Goal: Task Accomplishment & Management: Manage account settings

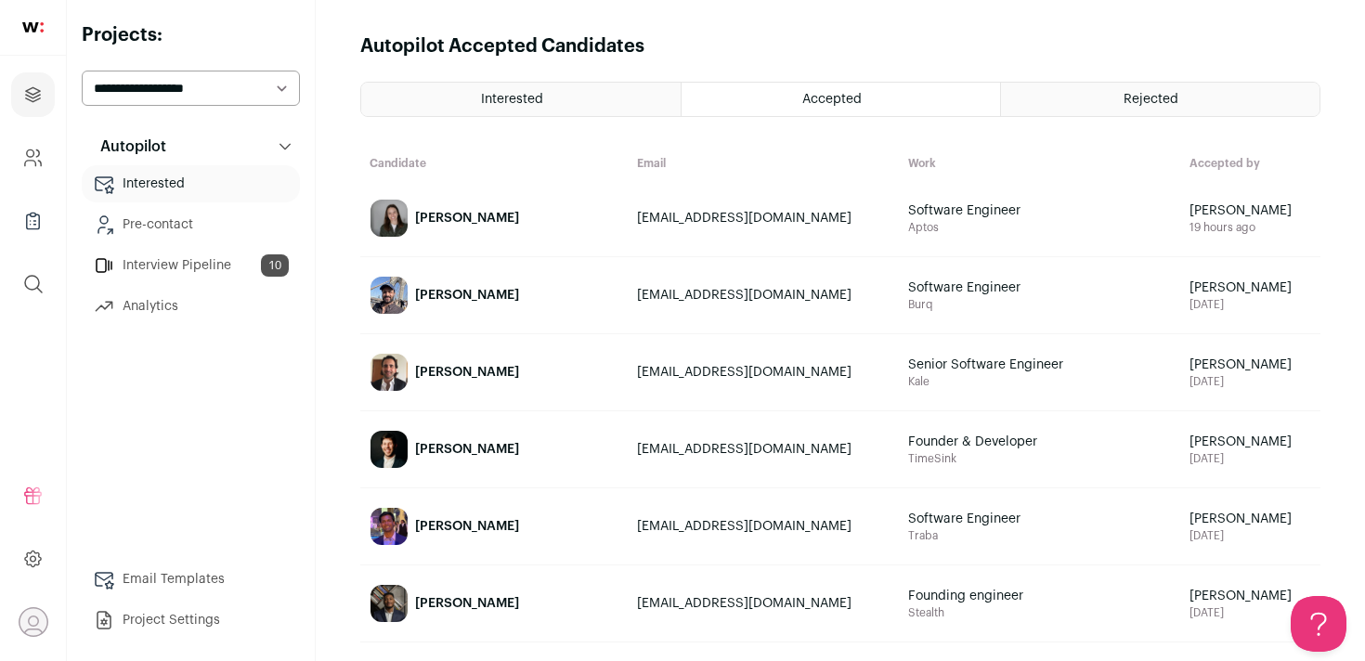
click at [379, 297] on img at bounding box center [389, 295] width 37 height 37
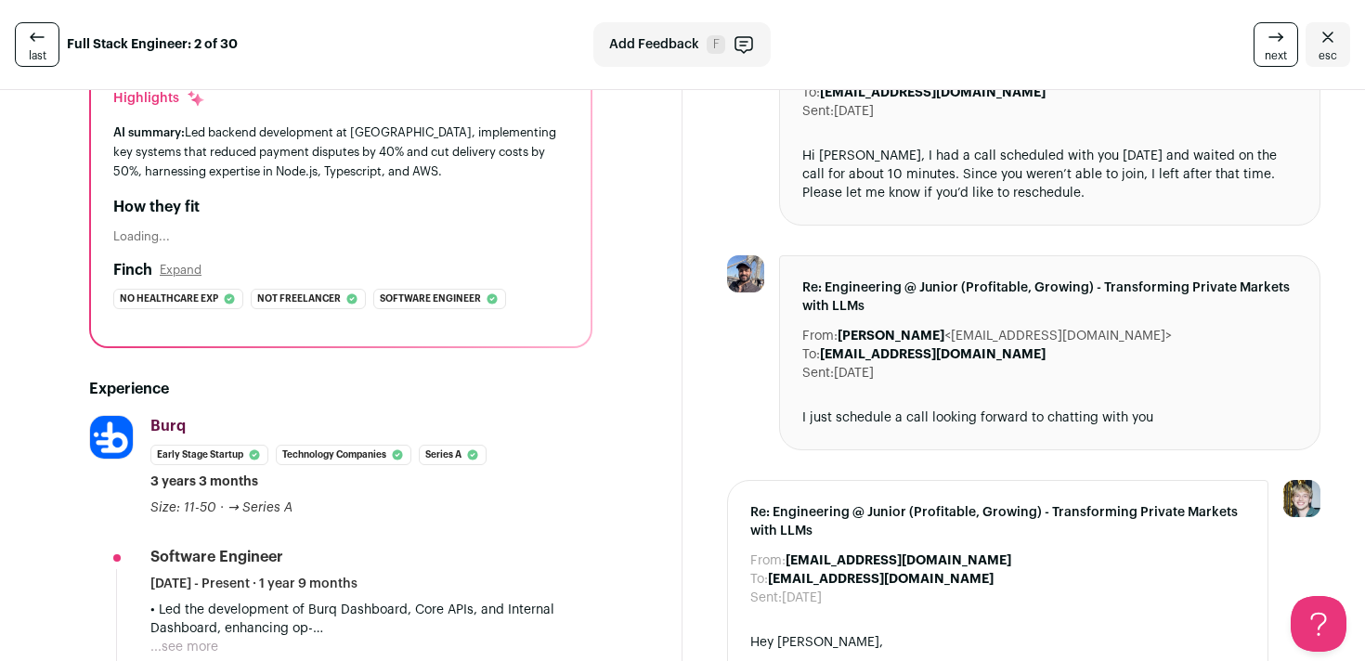
scroll to position [194, 0]
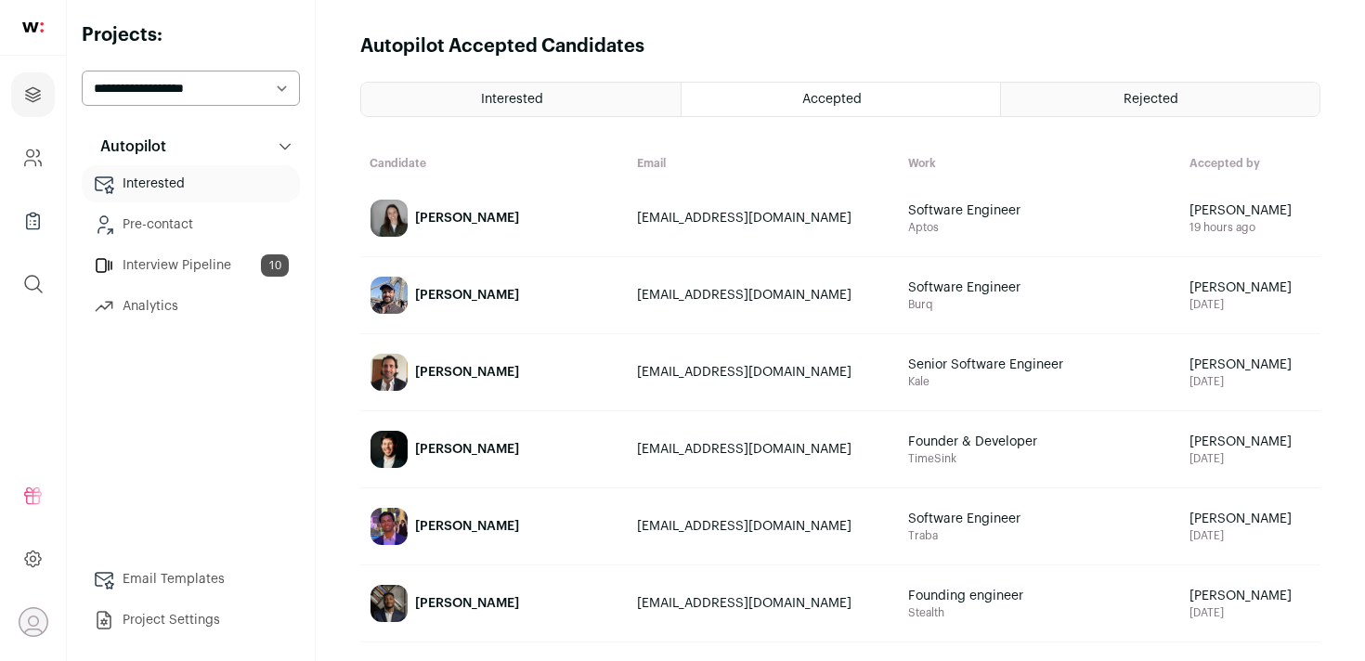
click at [508, 88] on div "Interested" at bounding box center [520, 99] width 319 height 33
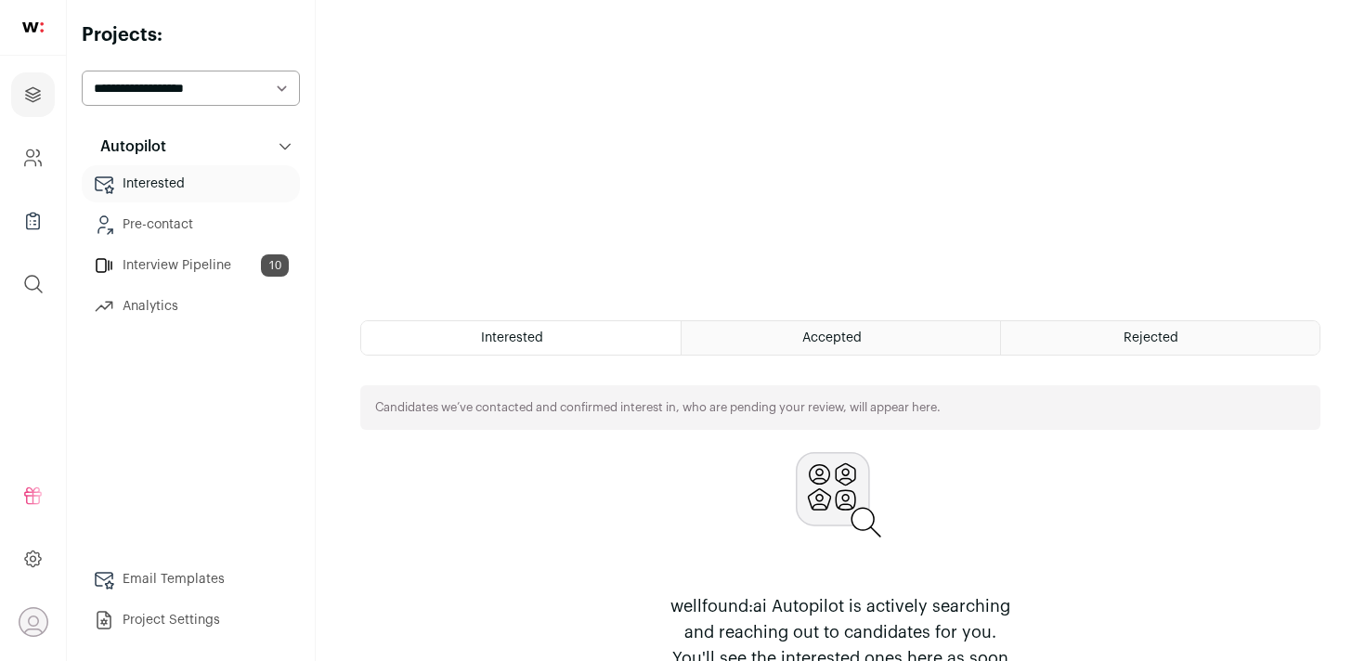
scroll to position [409, 0]
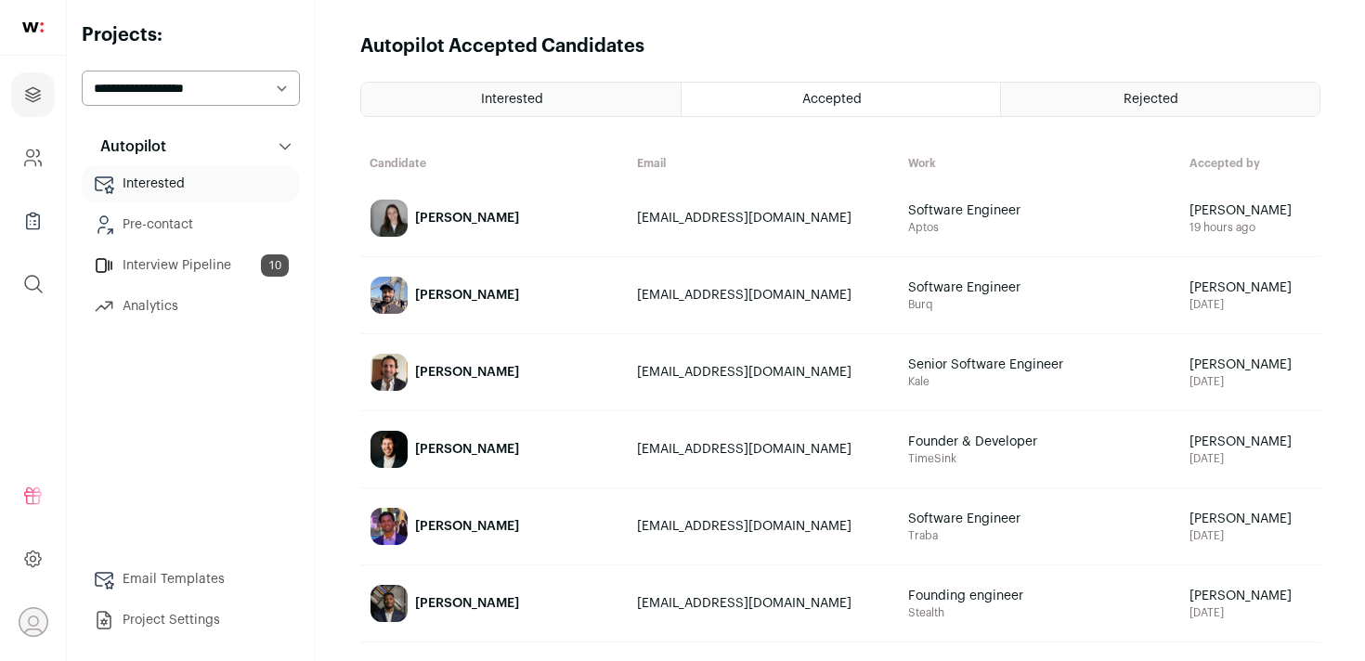
click at [1107, 103] on div "Rejected" at bounding box center [1160, 99] width 319 height 33
